Goal: Transaction & Acquisition: Purchase product/service

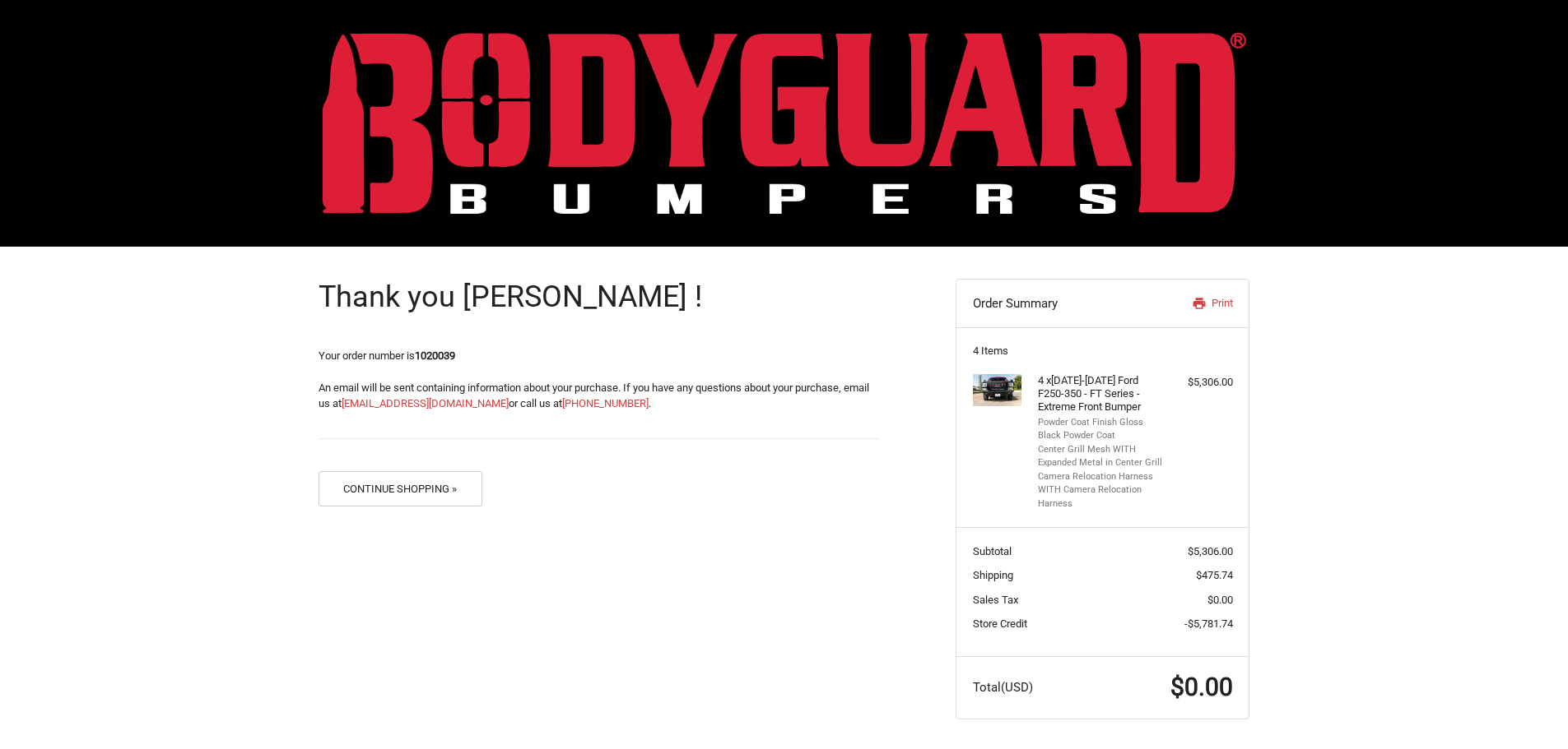
click at [411, 115] on img at bounding box center [784, 122] width 923 height 182
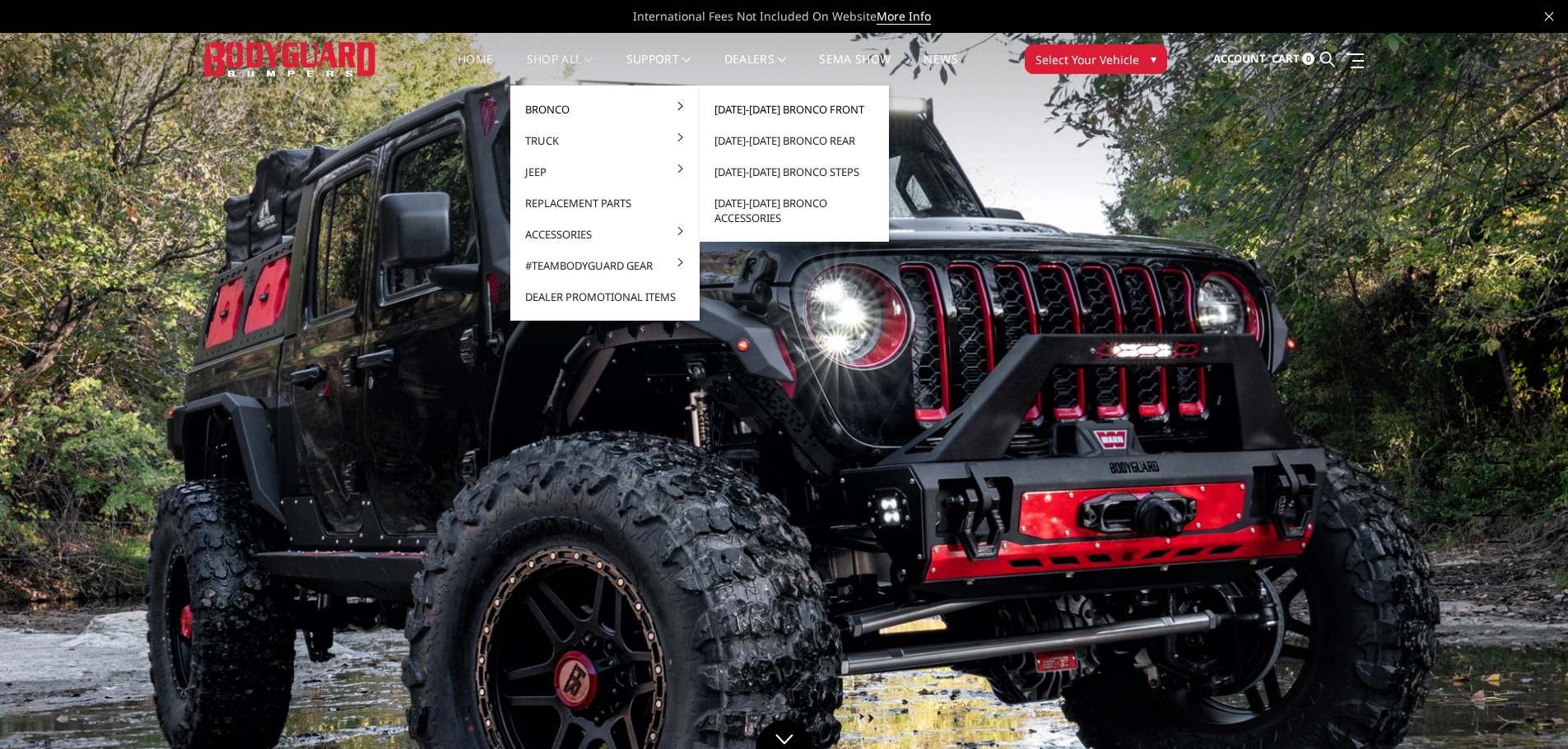
click at [823, 106] on link "2021-2025 Bronco Front" at bounding box center [794, 109] width 176 height 31
